Goal: Information Seeking & Learning: Compare options

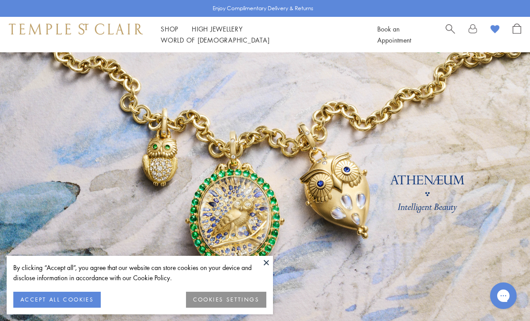
click at [225, 296] on button "COOKIES SETTINGS" at bounding box center [226, 300] width 80 height 16
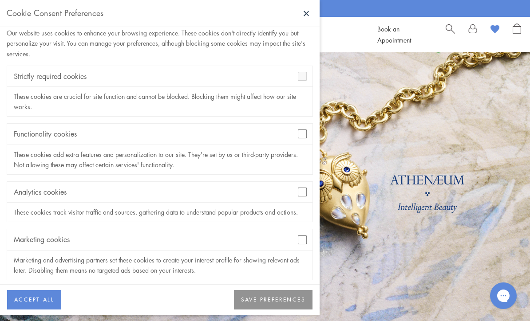
scroll to position [19, 0]
click at [246, 305] on button "SAVE PREFERENCES" at bounding box center [273, 300] width 79 height 20
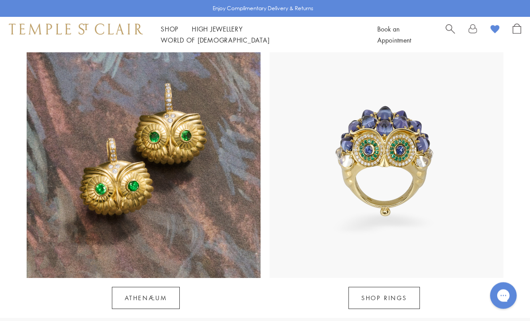
scroll to position [707, 0]
click at [114, 172] on img at bounding box center [144, 162] width 234 height 234
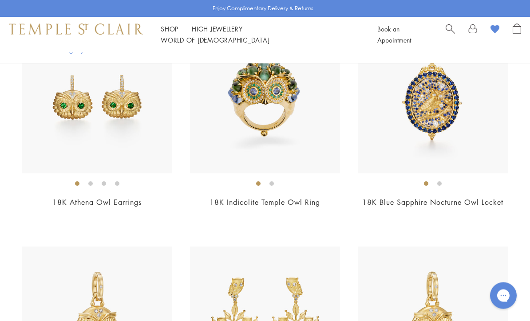
scroll to position [480, 0]
click at [105, 114] on img at bounding box center [97, 99] width 150 height 150
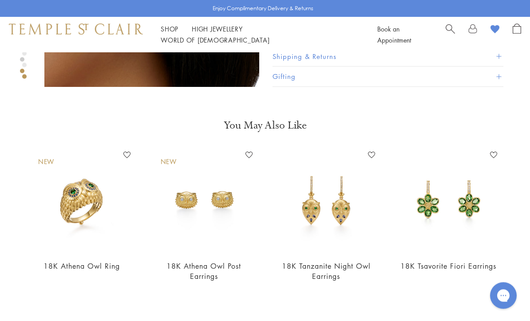
scroll to position [653, 0]
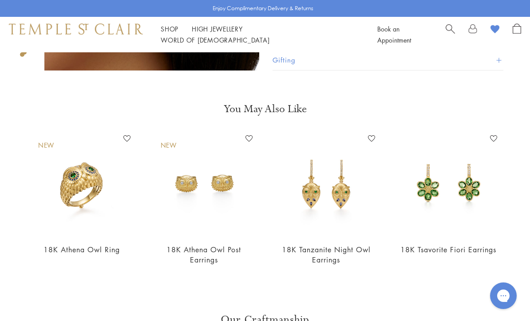
click at [82, 181] on img at bounding box center [81, 184] width 105 height 105
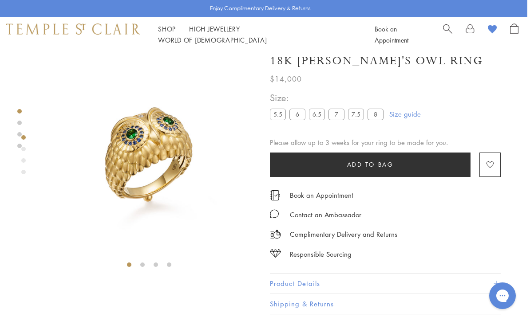
scroll to position [0, 2]
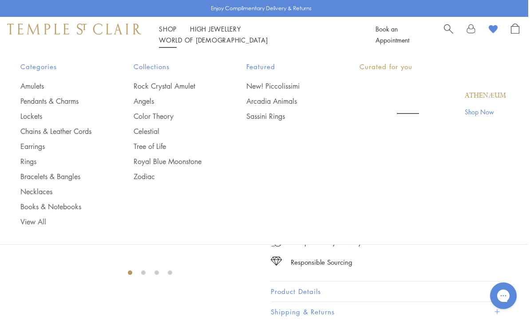
click at [167, 33] on link "Shop Shop" at bounding box center [168, 28] width 18 height 9
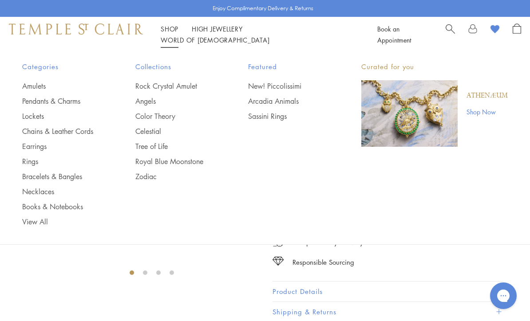
click at [33, 146] on link "Earrings" at bounding box center [61, 147] width 78 height 10
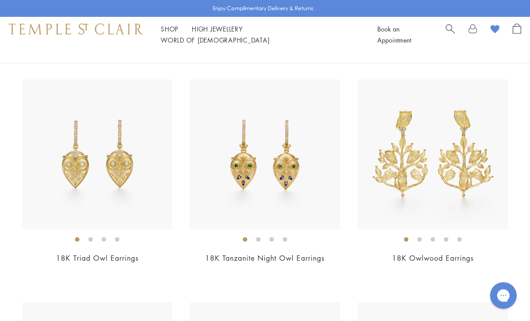
scroll to position [307, 0]
click at [106, 163] on img at bounding box center [97, 154] width 150 height 150
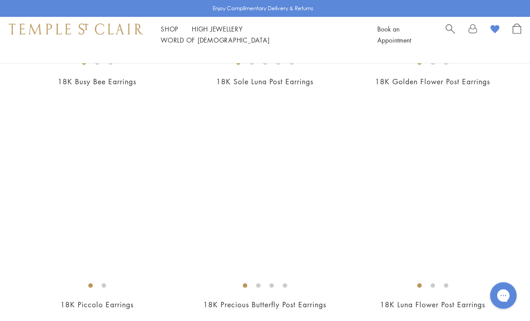
scroll to position [3182, 0]
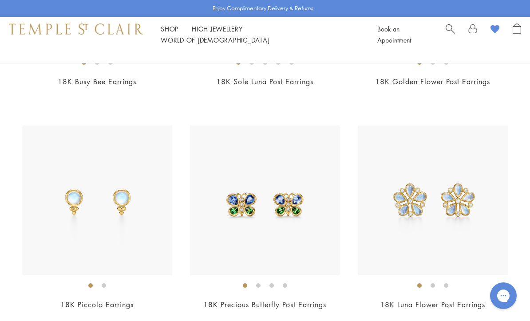
click at [277, 212] on img at bounding box center [265, 201] width 150 height 150
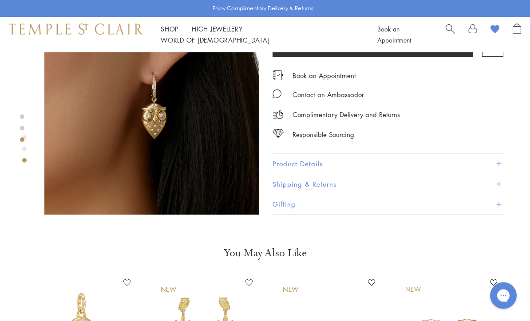
scroll to position [497, 0]
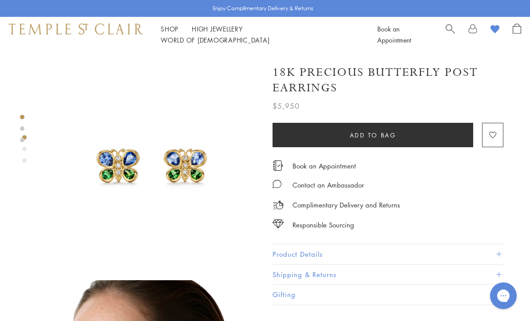
click at [444, 34] on div "Book an Appointment" at bounding box center [449, 35] width 144 height 22
click at [452, 28] on span "Search" at bounding box center [450, 28] width 9 height 9
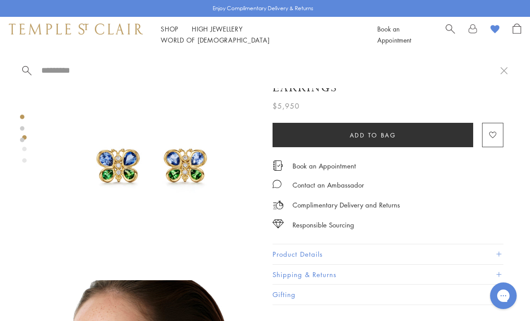
click at [59, 75] on input "search" at bounding box center [270, 70] width 460 height 10
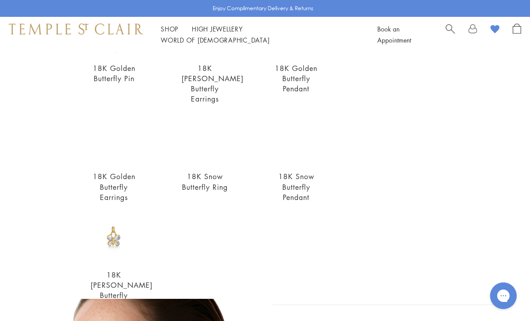
scroll to position [239, 0]
type input "*********"
click at [118, 140] on img at bounding box center [114, 139] width 47 height 47
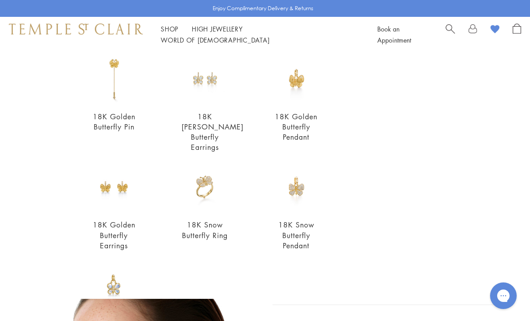
scroll to position [191, 0]
click at [202, 91] on img at bounding box center [204, 78] width 47 height 47
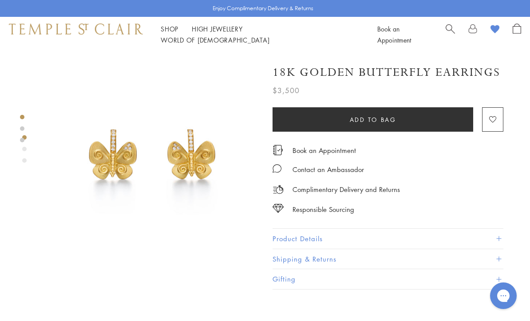
click at [312, 245] on button "Product Details" at bounding box center [387, 239] width 231 height 20
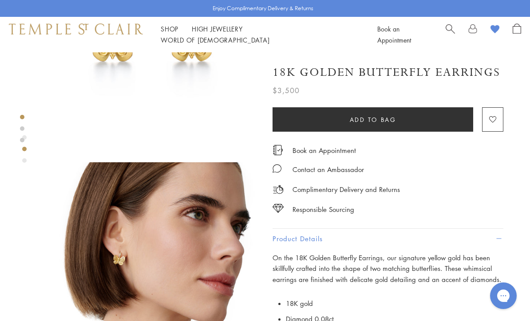
scroll to position [117, 0]
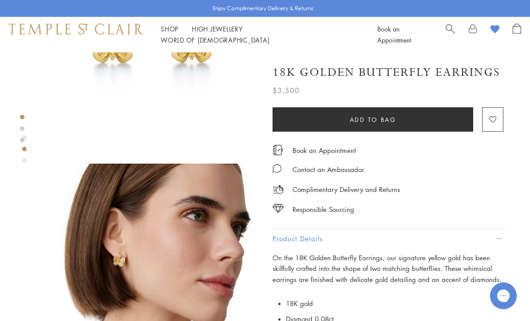
click at [120, 261] on img at bounding box center [151, 271] width 215 height 215
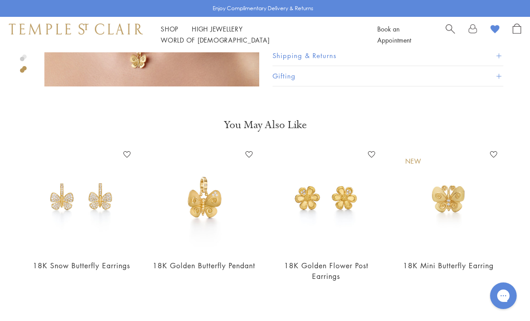
scroll to position [637, 0]
click at [99, 194] on img at bounding box center [81, 199] width 105 height 105
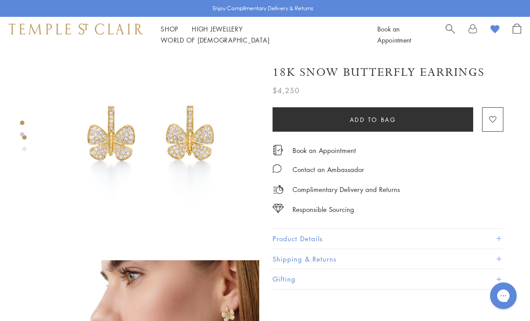
scroll to position [24, 0]
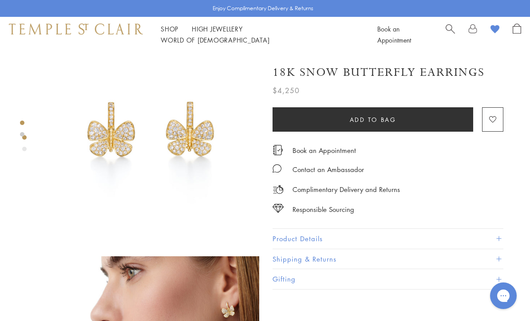
click at [301, 237] on button "Product Details" at bounding box center [387, 239] width 231 height 20
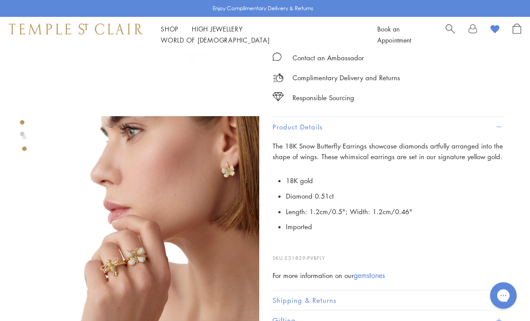
scroll to position [164, 0]
click at [228, 171] on img at bounding box center [151, 223] width 215 height 215
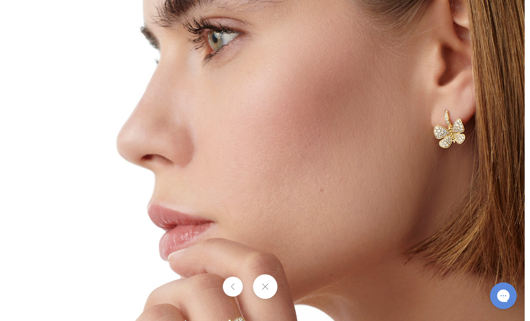
scroll to position [193, 0]
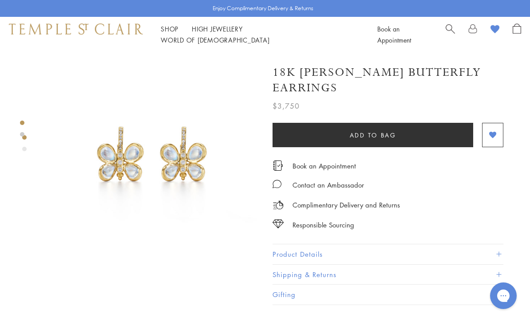
click at [304, 244] on button "Product Details" at bounding box center [387, 254] width 231 height 20
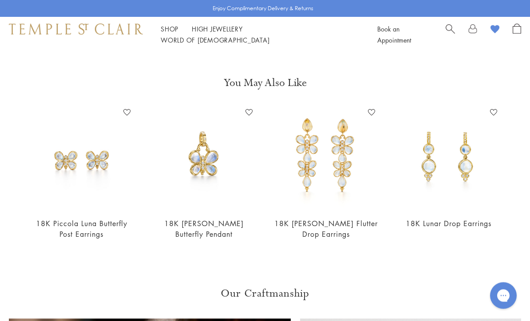
scroll to position [459, 0]
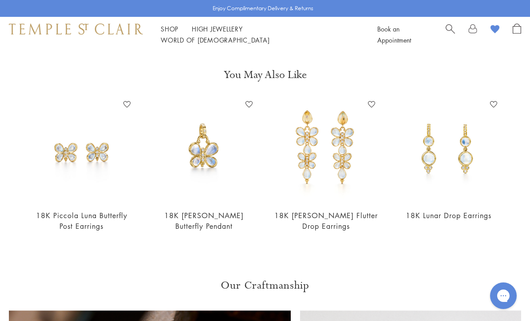
click at [326, 145] on img at bounding box center [326, 150] width 105 height 105
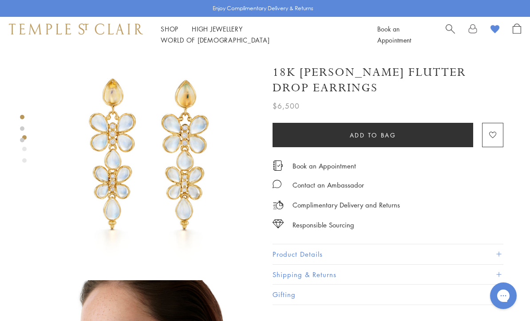
click at [450, 28] on span "Search" at bounding box center [450, 28] width 9 height 9
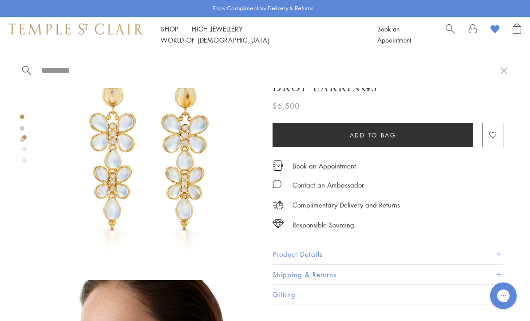
click at [446, 33] on span "Search" at bounding box center [450, 28] width 9 height 9
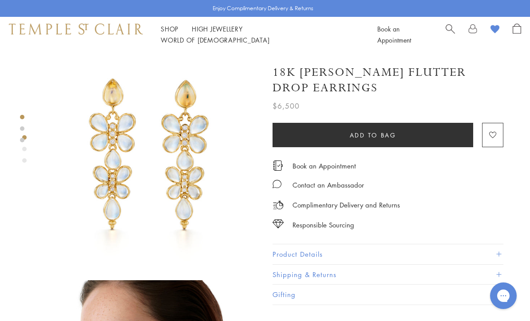
click at [407, 32] on link "Book an Appointment" at bounding box center [394, 34] width 34 height 20
click at [450, 41] on link "Search" at bounding box center [450, 35] width 9 height 22
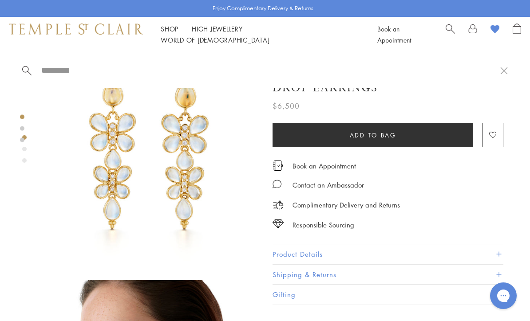
click at [447, 33] on span "Search" at bounding box center [450, 28] width 9 height 9
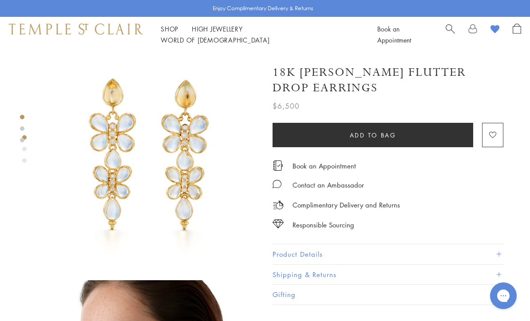
click at [453, 30] on span "Search" at bounding box center [450, 28] width 9 height 9
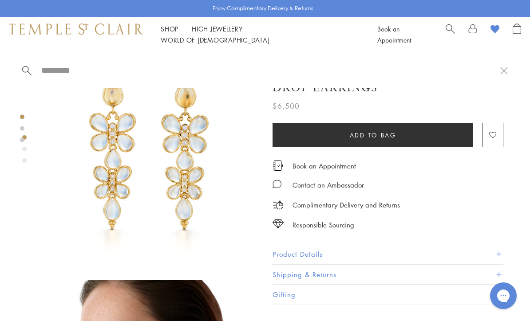
click at [65, 66] on input "search" at bounding box center [270, 70] width 460 height 10
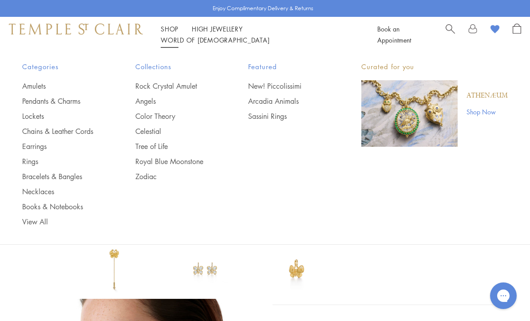
type input "*********"
click at [138, 103] on link "Angels" at bounding box center [174, 101] width 78 height 10
click at [37, 147] on link "Earrings" at bounding box center [61, 147] width 78 height 10
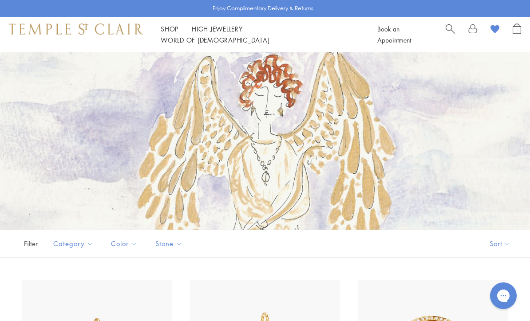
click at [446, 33] on span "Search" at bounding box center [450, 28] width 9 height 9
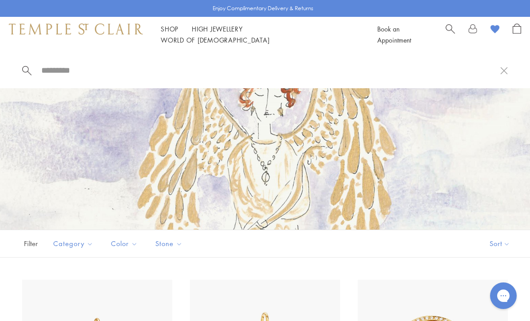
click at [80, 75] on input "search" at bounding box center [270, 70] width 460 height 10
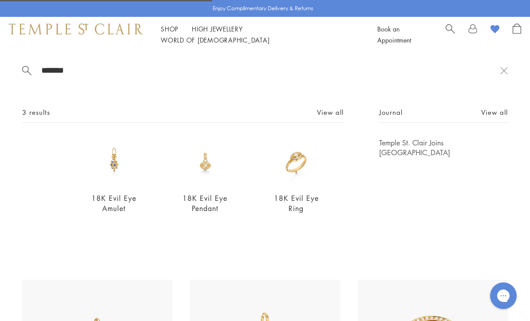
type input "********"
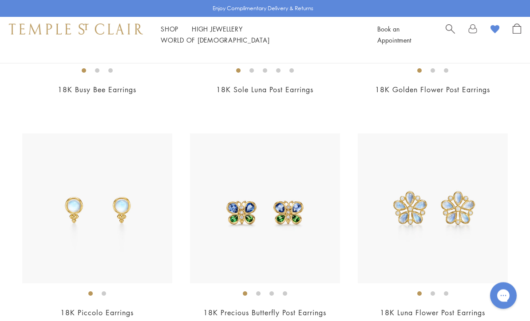
scroll to position [3174, 0]
click at [269, 221] on img at bounding box center [265, 209] width 150 height 150
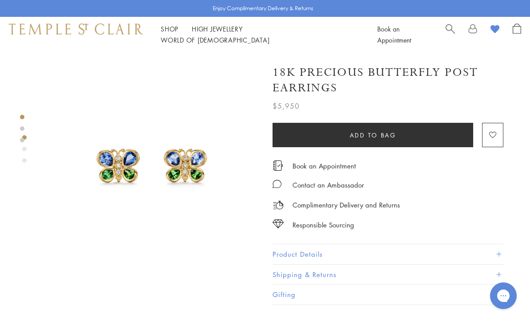
click at [293, 253] on button "Product Details" at bounding box center [387, 254] width 231 height 20
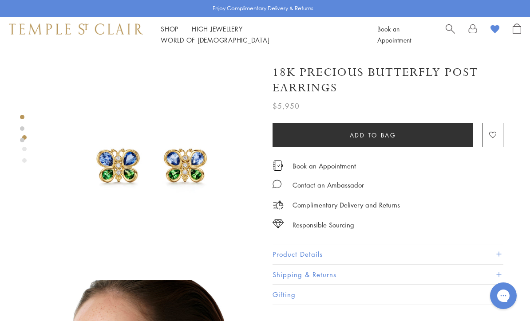
click at [447, 33] on span "Search" at bounding box center [450, 28] width 9 height 9
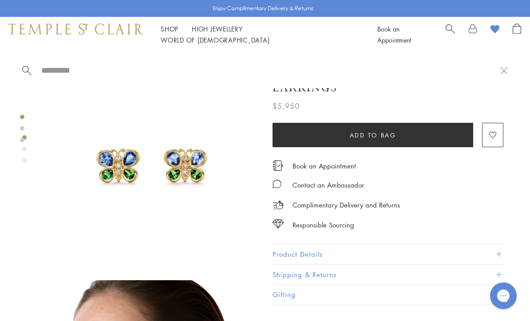
click at [450, 28] on span "Search" at bounding box center [450, 28] width 9 height 9
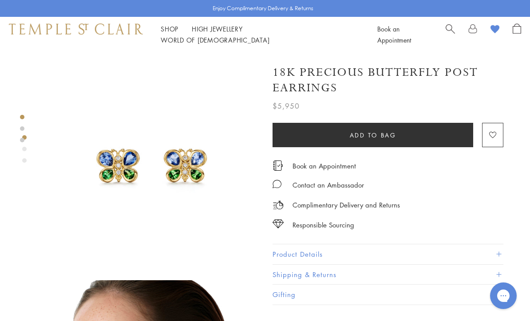
click at [451, 33] on span "Search" at bounding box center [450, 28] width 9 height 9
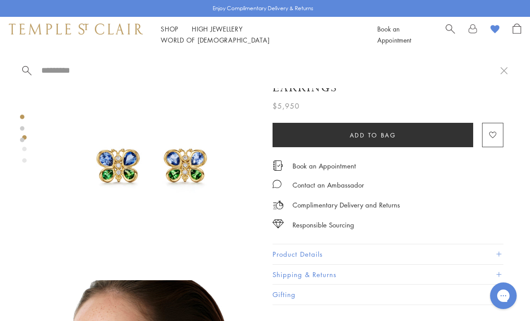
click at [446, 37] on link "Search" at bounding box center [450, 35] width 9 height 22
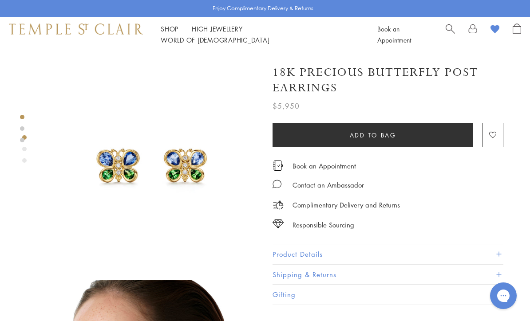
click at [441, 34] on div "Book an Appointment" at bounding box center [449, 35] width 144 height 22
click at [448, 33] on span "Search" at bounding box center [450, 28] width 9 height 9
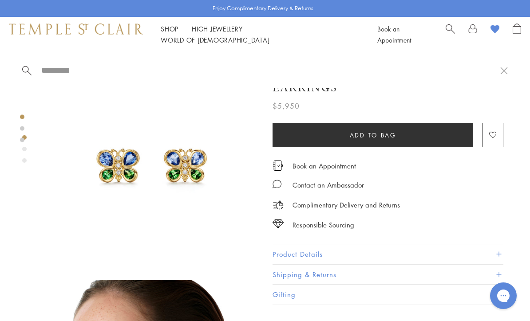
click at [71, 75] on input "search" at bounding box center [270, 70] width 460 height 10
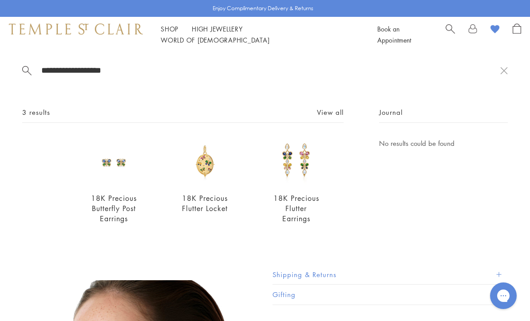
type input "**********"
click at [294, 167] on img at bounding box center [296, 161] width 47 height 47
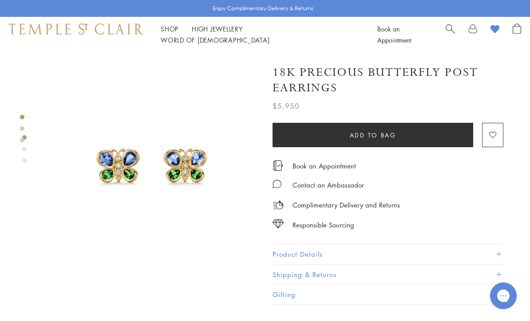
click at [140, 170] on img at bounding box center [151, 159] width 215 height 215
click at [449, 33] on span "Search" at bounding box center [450, 28] width 9 height 9
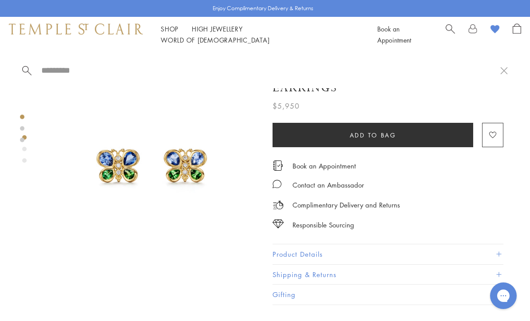
click at [448, 32] on span "Search" at bounding box center [450, 28] width 9 height 9
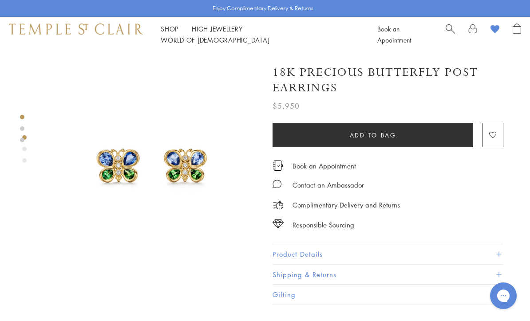
click at [459, 40] on div at bounding box center [483, 35] width 75 height 22
click at [453, 33] on span "Search" at bounding box center [450, 28] width 9 height 9
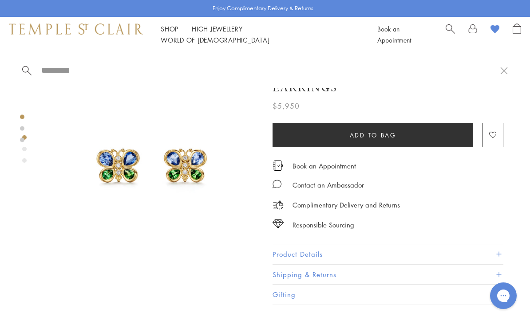
click at [63, 71] on input "search" at bounding box center [270, 70] width 460 height 10
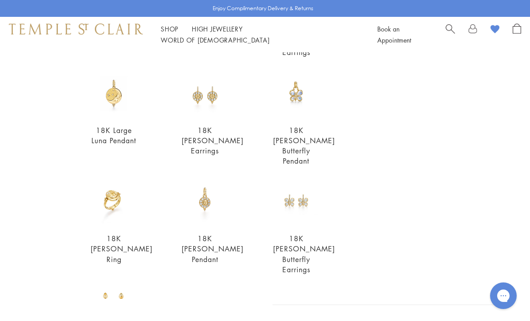
scroll to position [168, 0]
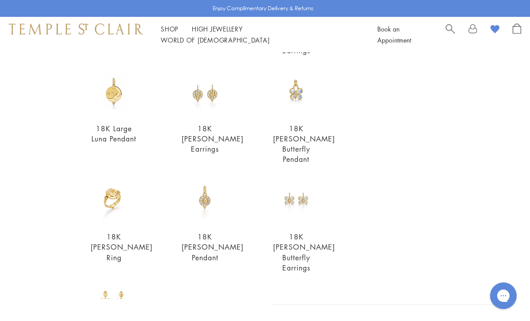
type input "****"
click at [303, 200] on img at bounding box center [296, 200] width 47 height 47
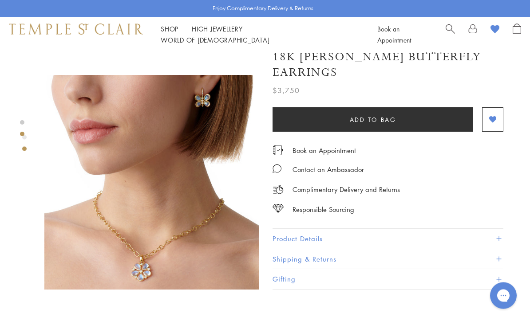
scroll to position [205, 0]
click at [201, 103] on img at bounding box center [151, 182] width 215 height 215
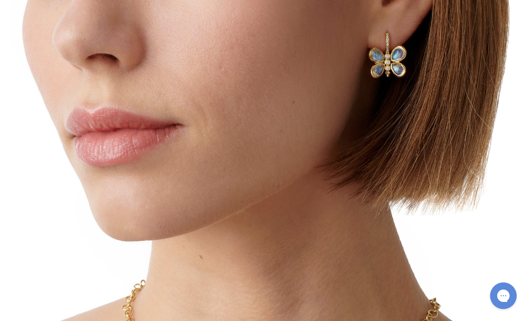
scroll to position [235, 0]
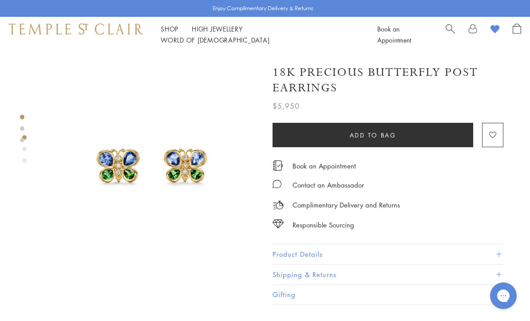
click at [450, 33] on span "Search" at bounding box center [450, 28] width 9 height 9
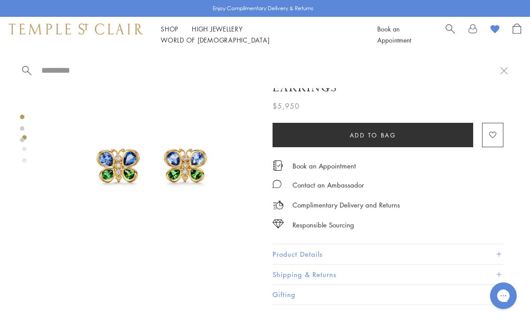
click at [42, 73] on input "search" at bounding box center [270, 70] width 460 height 10
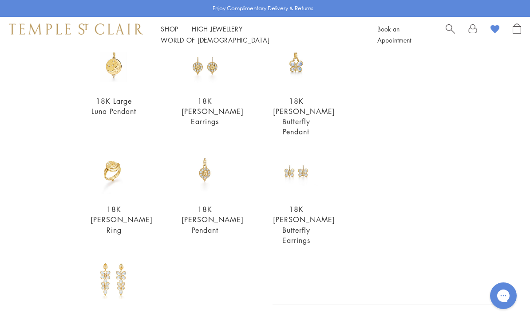
scroll to position [198, 0]
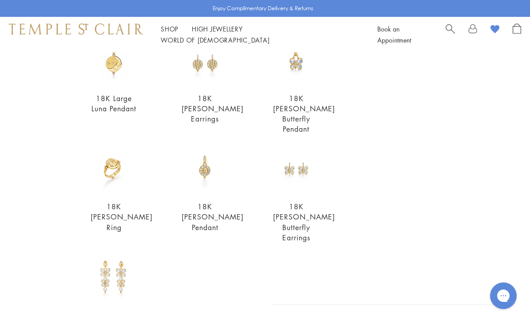
type input "****"
click at [202, 79] on img at bounding box center [204, 61] width 47 height 47
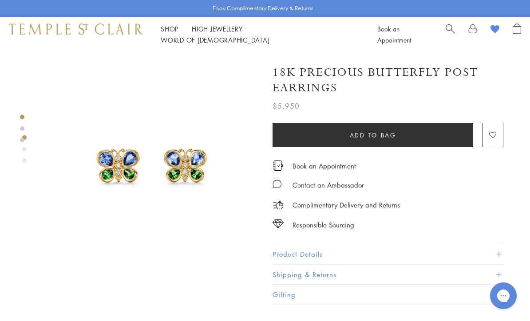
click at [443, 33] on div "Book an Appointment" at bounding box center [449, 35] width 144 height 22
click at [448, 33] on span "Search" at bounding box center [450, 28] width 9 height 9
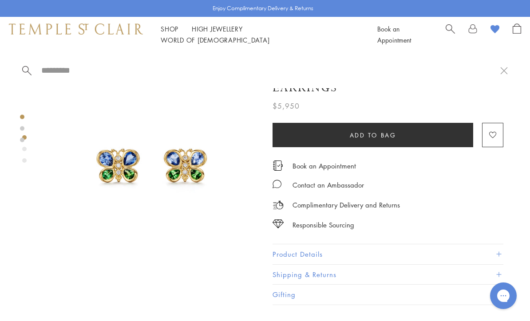
click at [60, 68] on input "search" at bounding box center [270, 70] width 460 height 10
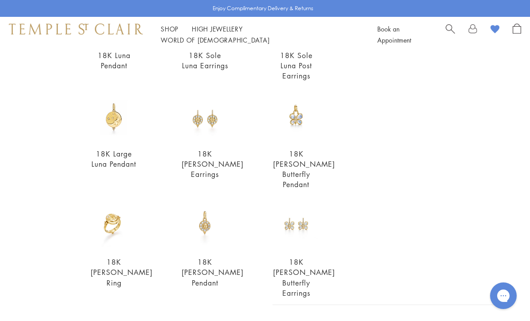
scroll to position [143, 0]
type input "****"
click at [292, 225] on img at bounding box center [296, 224] width 47 height 47
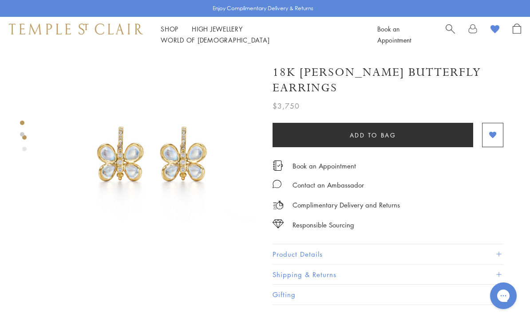
click at [295, 244] on button "Product Details" at bounding box center [387, 254] width 231 height 20
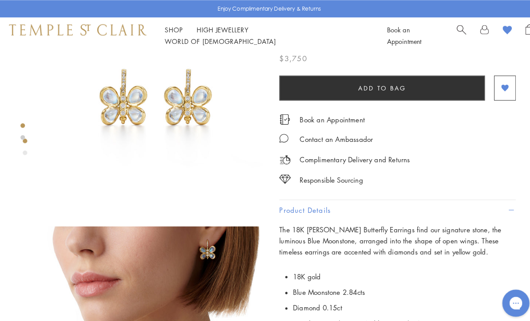
scroll to position [30, 0]
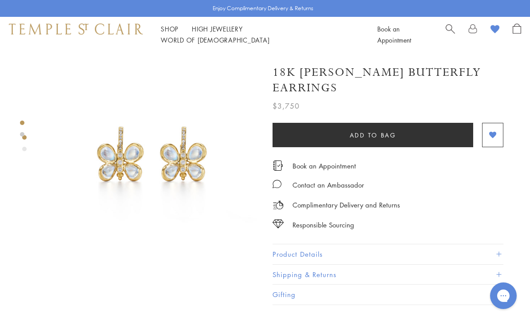
click at [20, 142] on div at bounding box center [143, 273] width 286 height 443
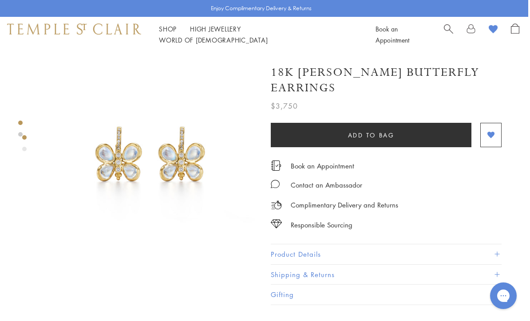
click at [452, 33] on span "Search" at bounding box center [448, 28] width 9 height 9
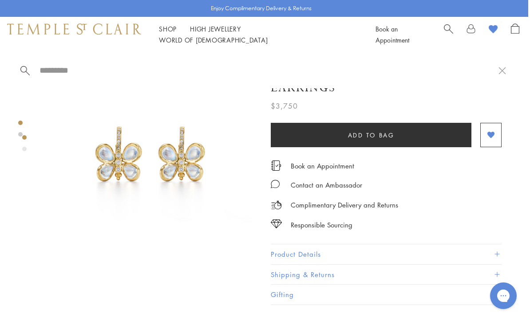
click at [66, 71] on input "search" at bounding box center [269, 70] width 460 height 10
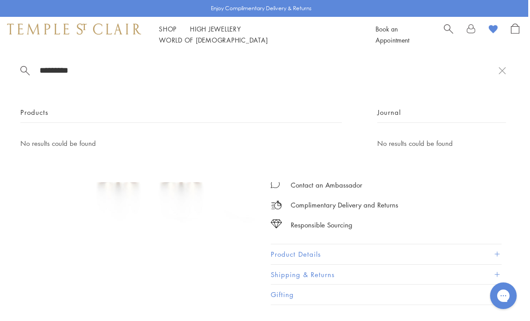
type input "*********"
click at [444, 42] on div "Shop Shop Categories Amulets Pendants & Charms Lockets Chains & Leather Cords E…" at bounding box center [263, 34] width 530 height 35
click at [219, 33] on link "High Jewellery High Jewellery" at bounding box center [215, 28] width 51 height 9
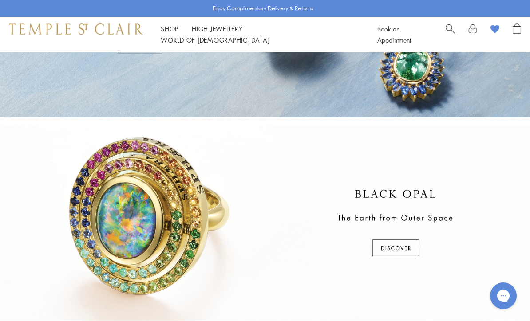
scroll to position [153, 0]
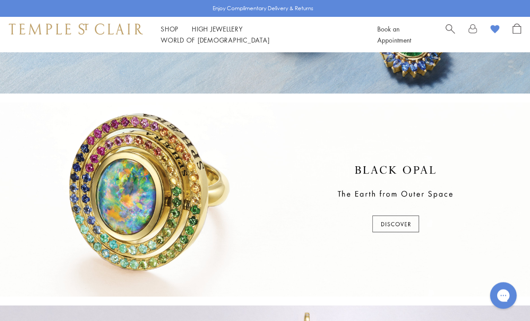
click at [391, 219] on div at bounding box center [265, 200] width 530 height 194
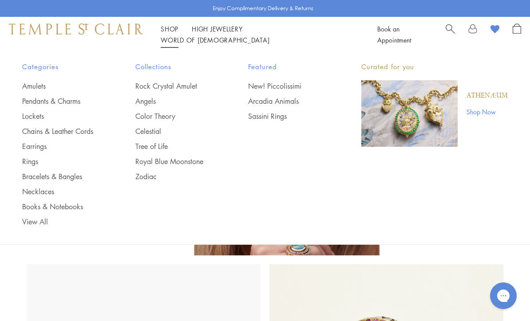
click at [272, 102] on link "Arcadia Animals" at bounding box center [287, 101] width 78 height 10
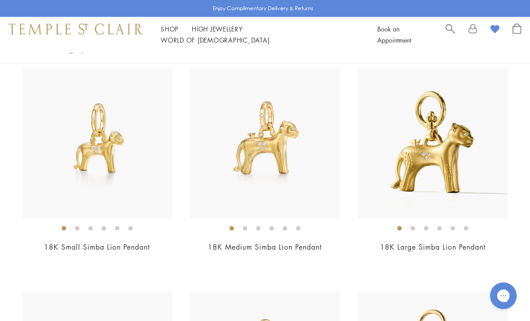
scroll to position [211, 0]
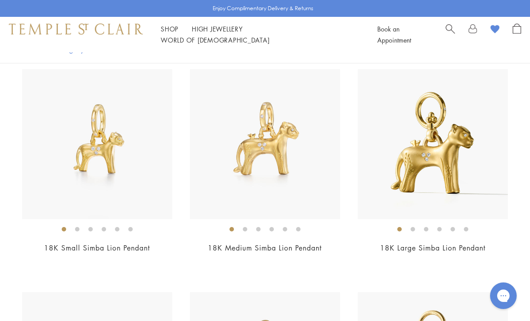
click at [272, 144] on img at bounding box center [265, 144] width 150 height 150
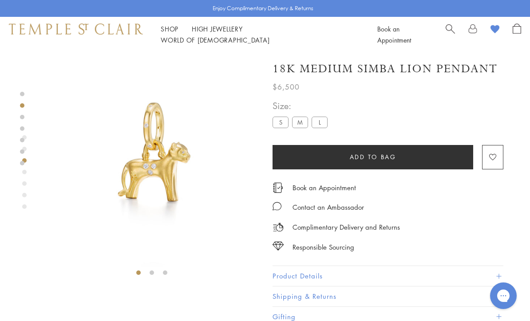
click at [453, 33] on span "Search" at bounding box center [450, 28] width 9 height 9
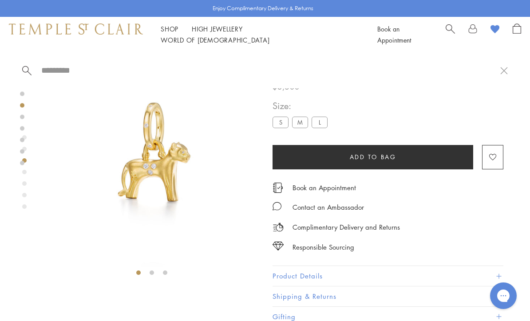
click at [446, 33] on span "Search" at bounding box center [450, 28] width 9 height 9
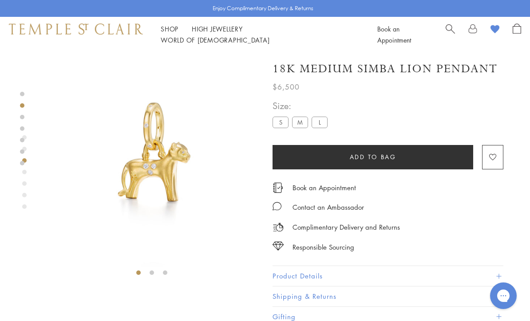
click at [443, 34] on div "Book an Appointment" at bounding box center [449, 35] width 144 height 22
click at [447, 33] on span "Search" at bounding box center [450, 28] width 9 height 9
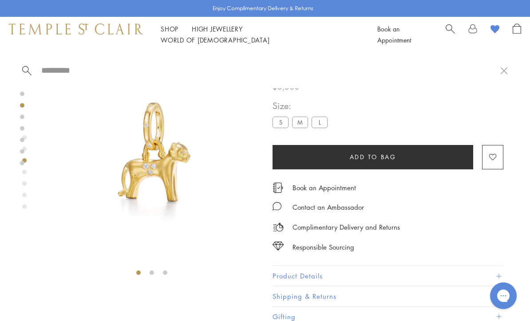
click at [54, 75] on input "search" at bounding box center [270, 70] width 460 height 10
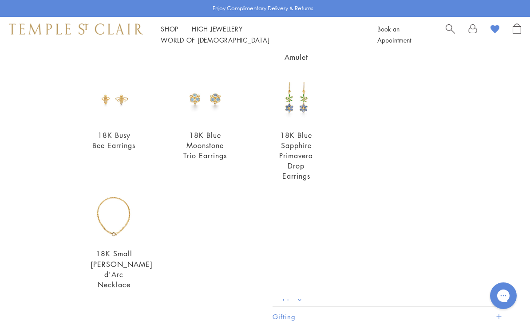
scroll to position [291, 0]
type input "***"
click at [301, 103] on img at bounding box center [296, 98] width 47 height 47
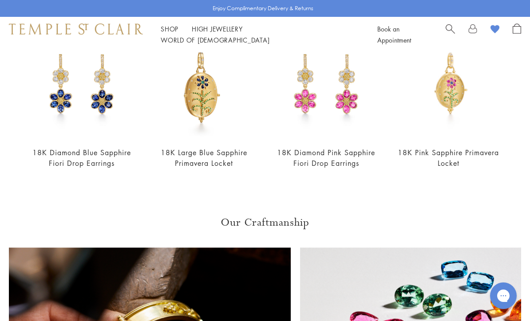
scroll to position [326, 0]
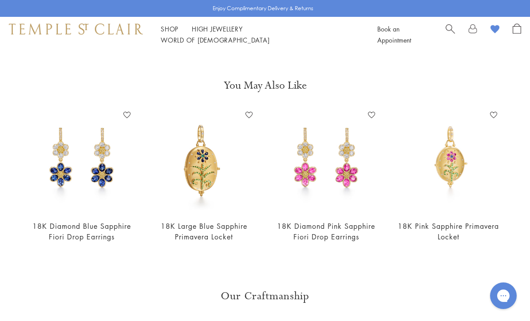
scroll to position [252, 0]
click at [79, 165] on img at bounding box center [81, 160] width 105 height 105
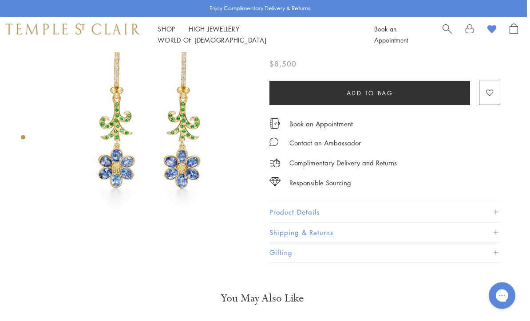
scroll to position [0, 2]
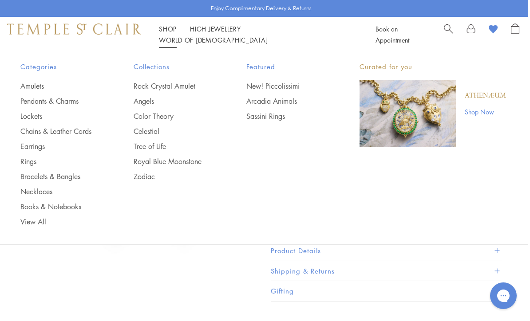
click at [151, 100] on link "Angels" at bounding box center [173, 101] width 78 height 10
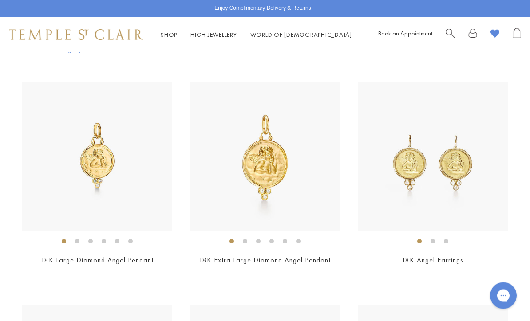
scroll to position [645, 0]
click at [441, 186] on img at bounding box center [433, 157] width 150 height 150
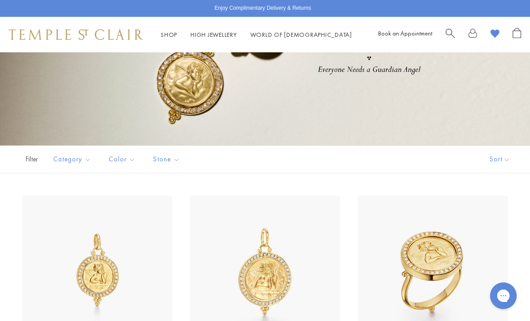
scroll to position [0, 0]
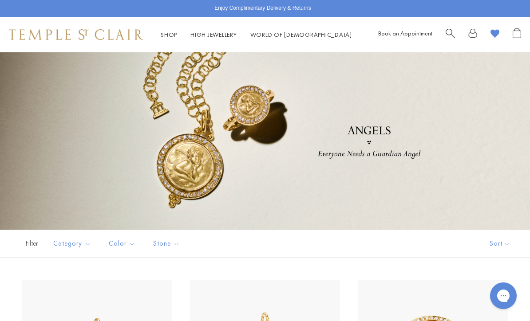
click at [444, 33] on div "Book an Appointment" at bounding box center [449, 35] width 143 height 14
click at [444, 35] on div "Book an Appointment" at bounding box center [449, 35] width 143 height 14
click at [450, 39] on link "Search" at bounding box center [450, 35] width 9 height 14
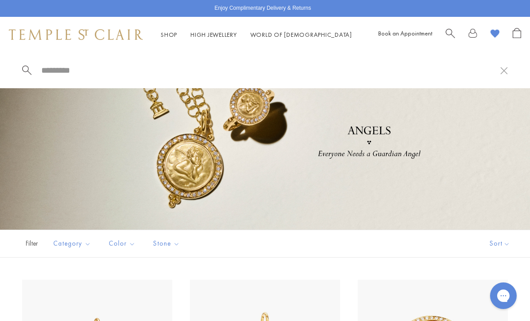
click at [70, 71] on input "search" at bounding box center [270, 70] width 460 height 10
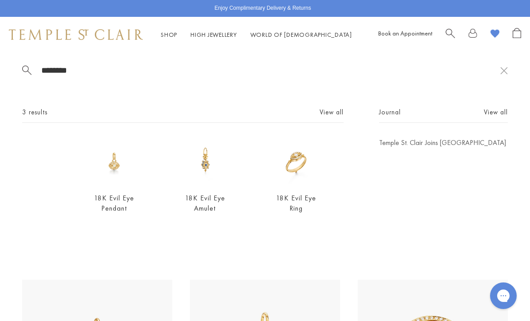
type input "********"
click at [415, 195] on div "Journal View all Temple St. Clair Joins The Louvre" at bounding box center [443, 166] width 129 height 119
click at [300, 162] on img at bounding box center [296, 161] width 47 height 47
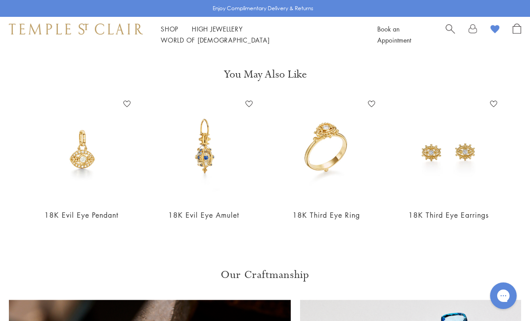
scroll to position [316, 0]
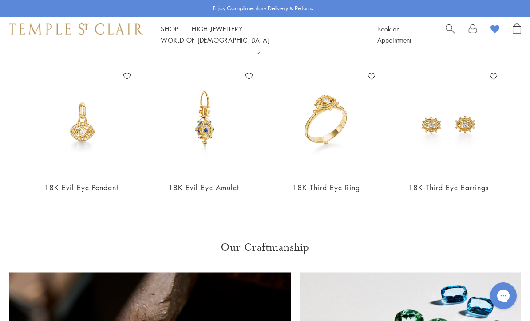
click at [458, 123] on img at bounding box center [448, 122] width 105 height 105
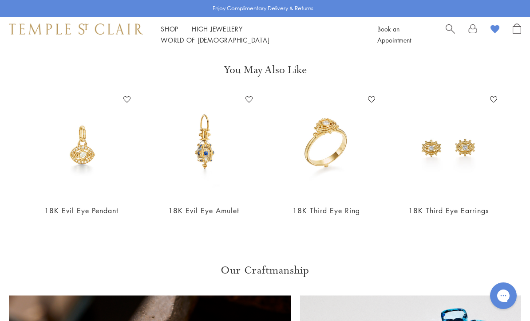
scroll to position [345, 0]
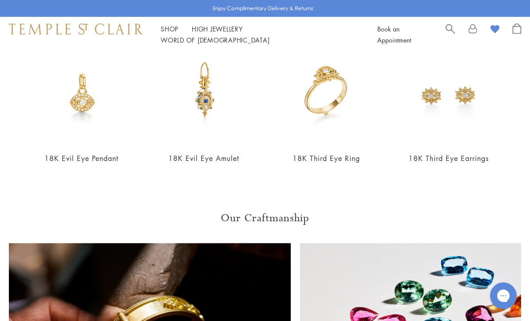
click at [326, 91] on img at bounding box center [326, 92] width 105 height 105
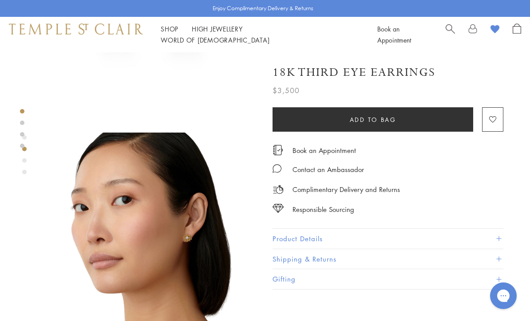
scroll to position [149, 0]
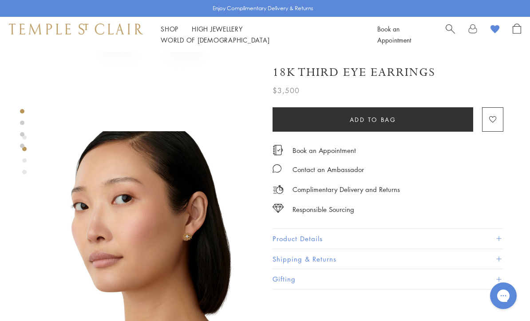
click at [191, 235] on img at bounding box center [151, 238] width 215 height 215
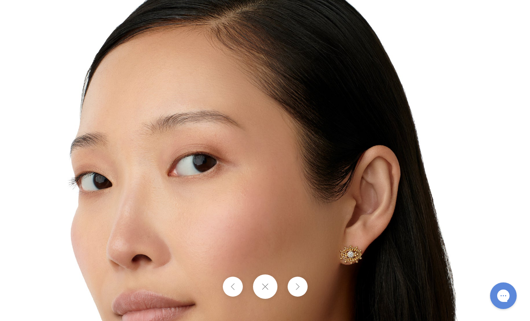
scroll to position [178, 0]
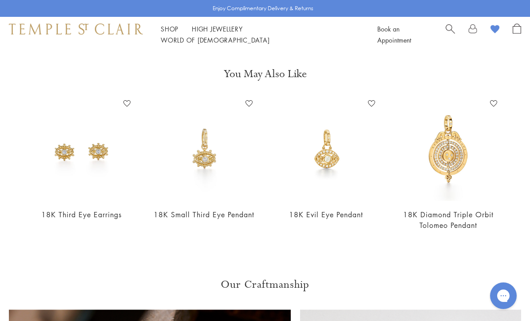
scroll to position [339, 0]
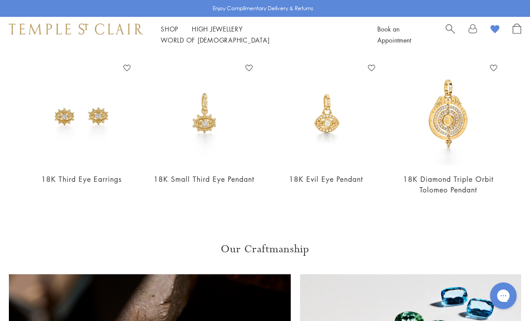
click at [325, 129] on img at bounding box center [326, 113] width 105 height 105
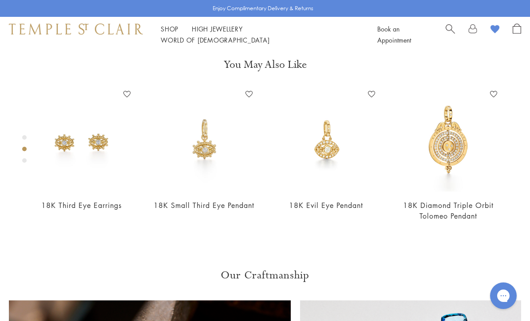
scroll to position [369, 0]
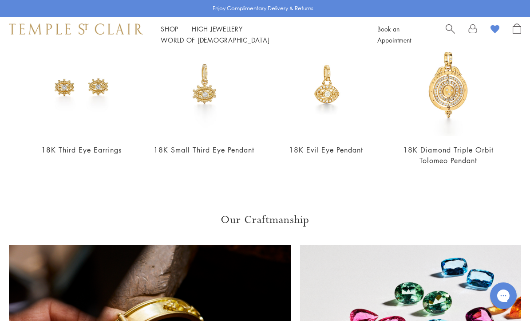
click at [442, 94] on img at bounding box center [448, 84] width 105 height 105
click at [175, 33] on link "Shop Shop" at bounding box center [170, 28] width 18 height 9
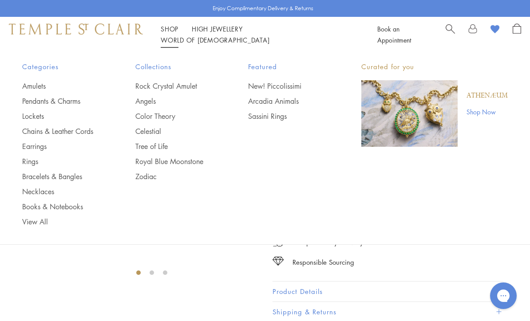
click at [30, 145] on link "Earrings" at bounding box center [61, 147] width 78 height 10
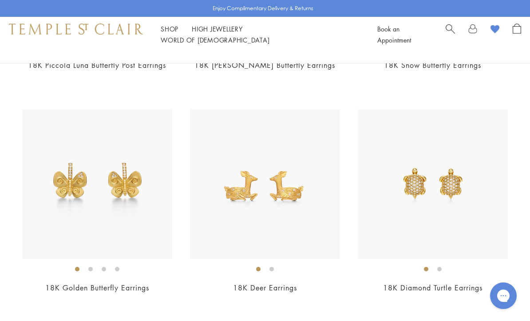
scroll to position [3663, 0]
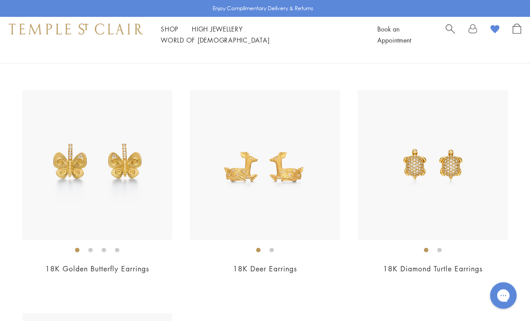
click at [112, 178] on img at bounding box center [97, 166] width 150 height 150
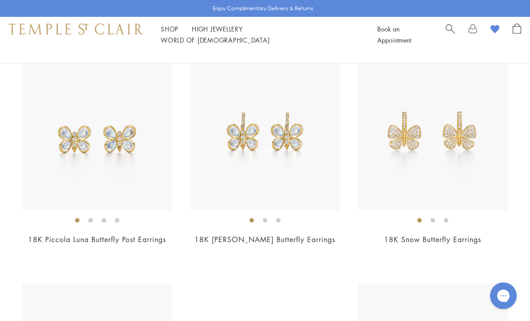
scroll to position [3461, 0]
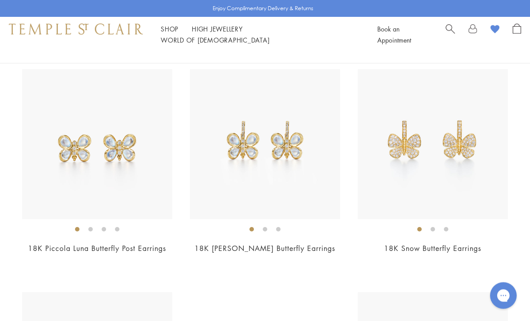
click at [277, 147] on img at bounding box center [265, 145] width 150 height 150
